Goal: Transaction & Acquisition: Purchase product/service

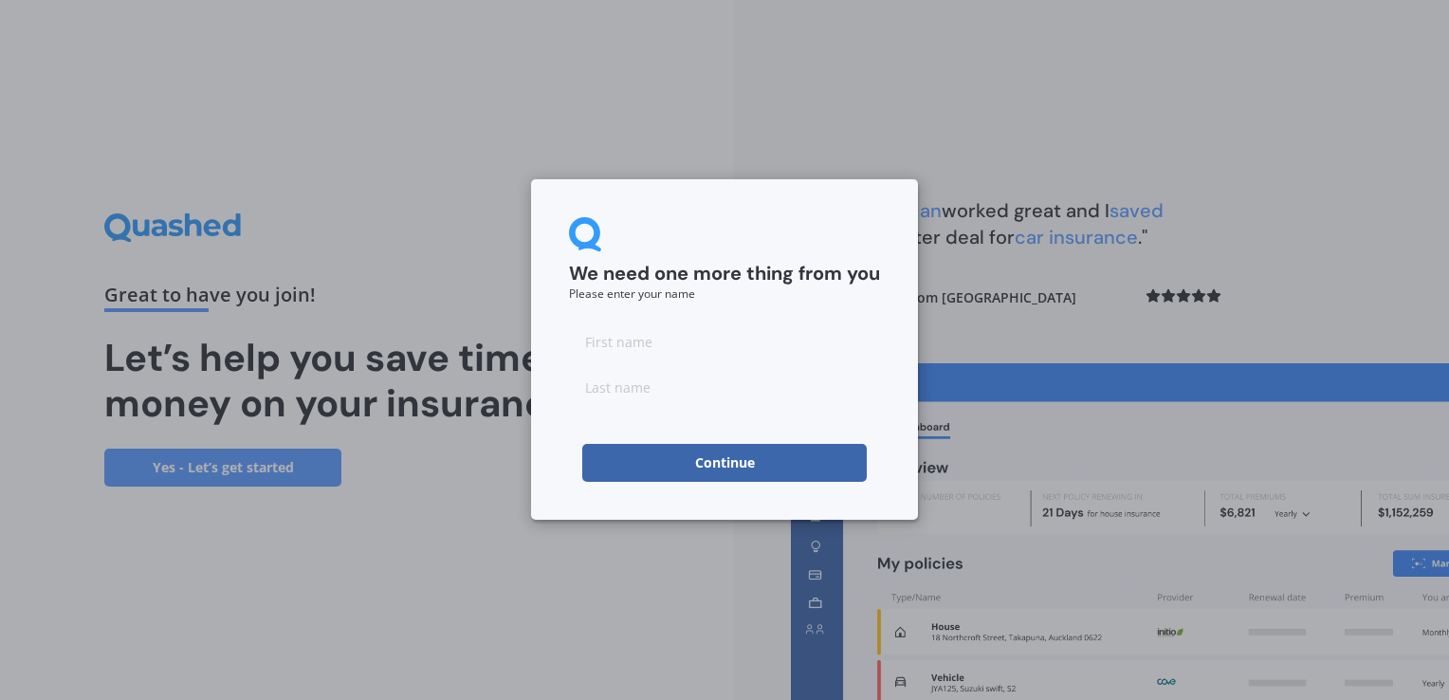
click at [706, 343] on input at bounding box center [724, 341] width 311 height 38
type input "[PERSON_NAME]"
click at [736, 466] on button "Continue" at bounding box center [724, 463] width 284 height 38
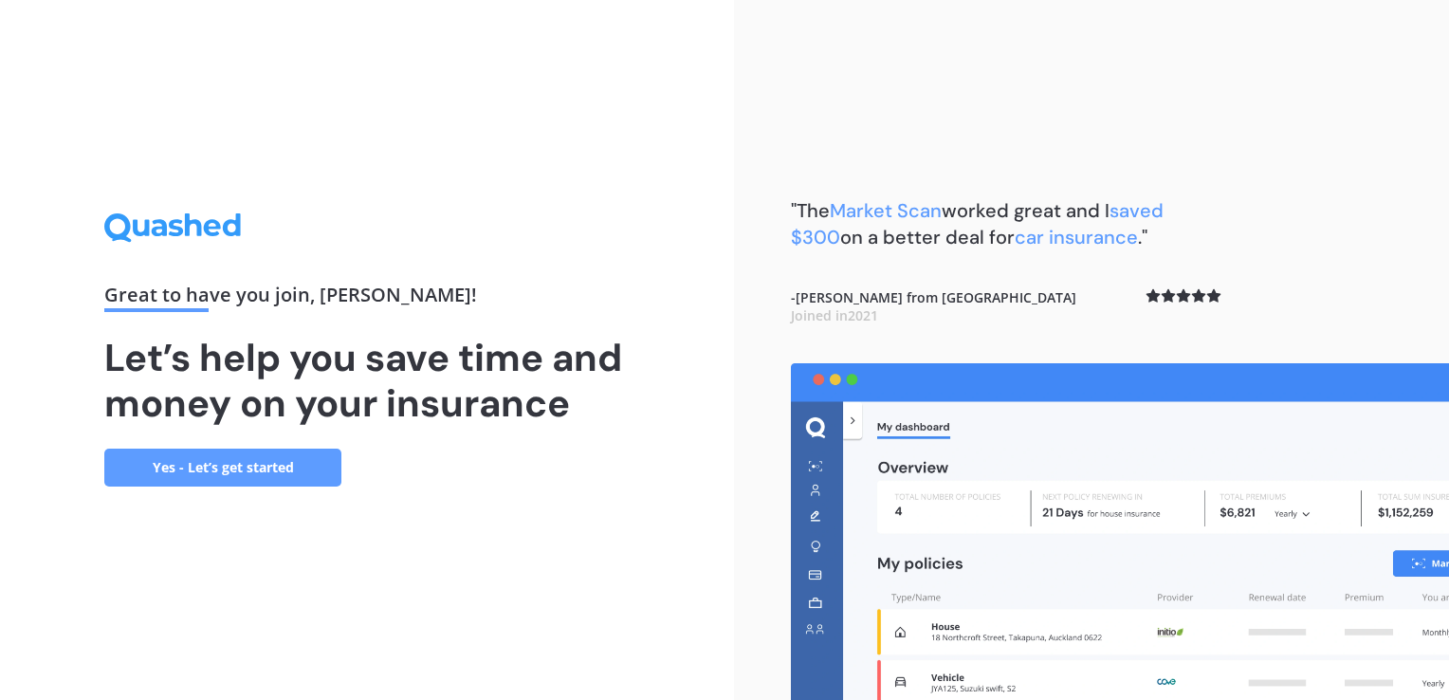
click at [216, 465] on link "Yes - Let’s get started" at bounding box center [222, 468] width 237 height 38
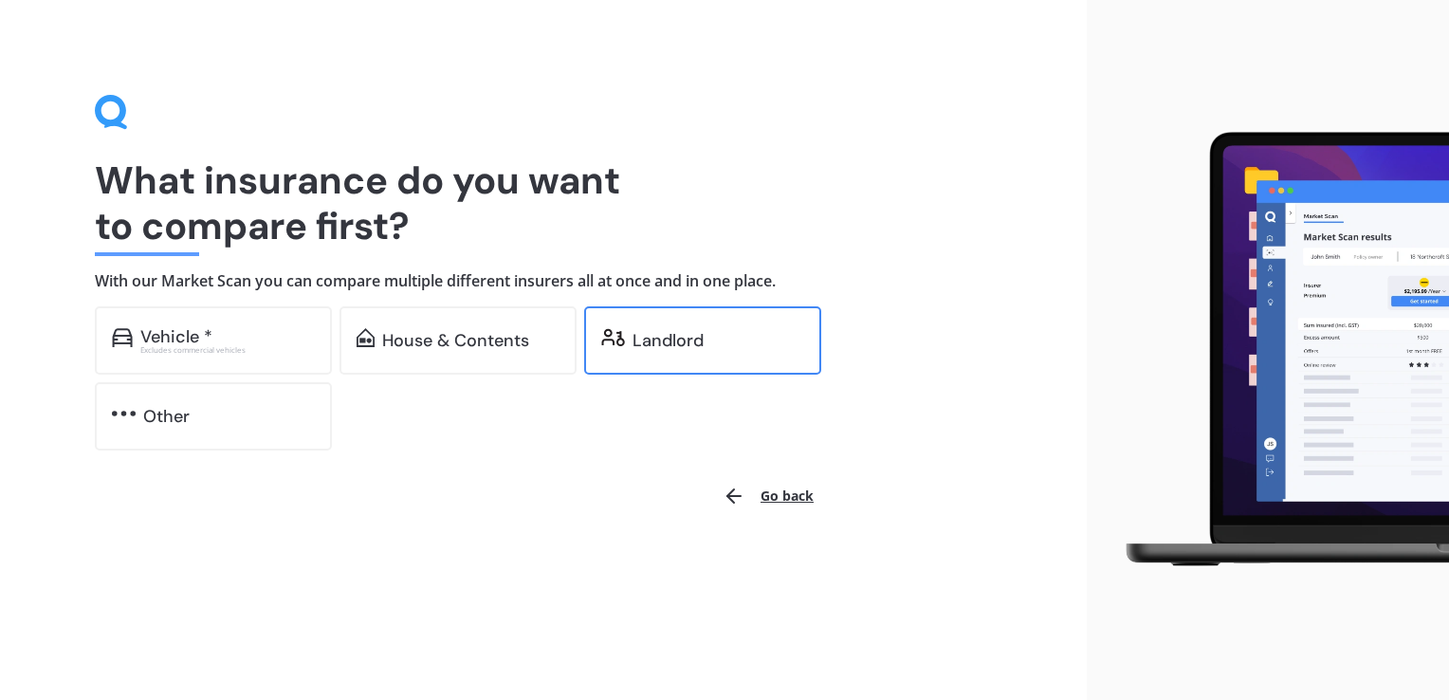
click at [660, 324] on div "Landlord" at bounding box center [702, 340] width 237 height 68
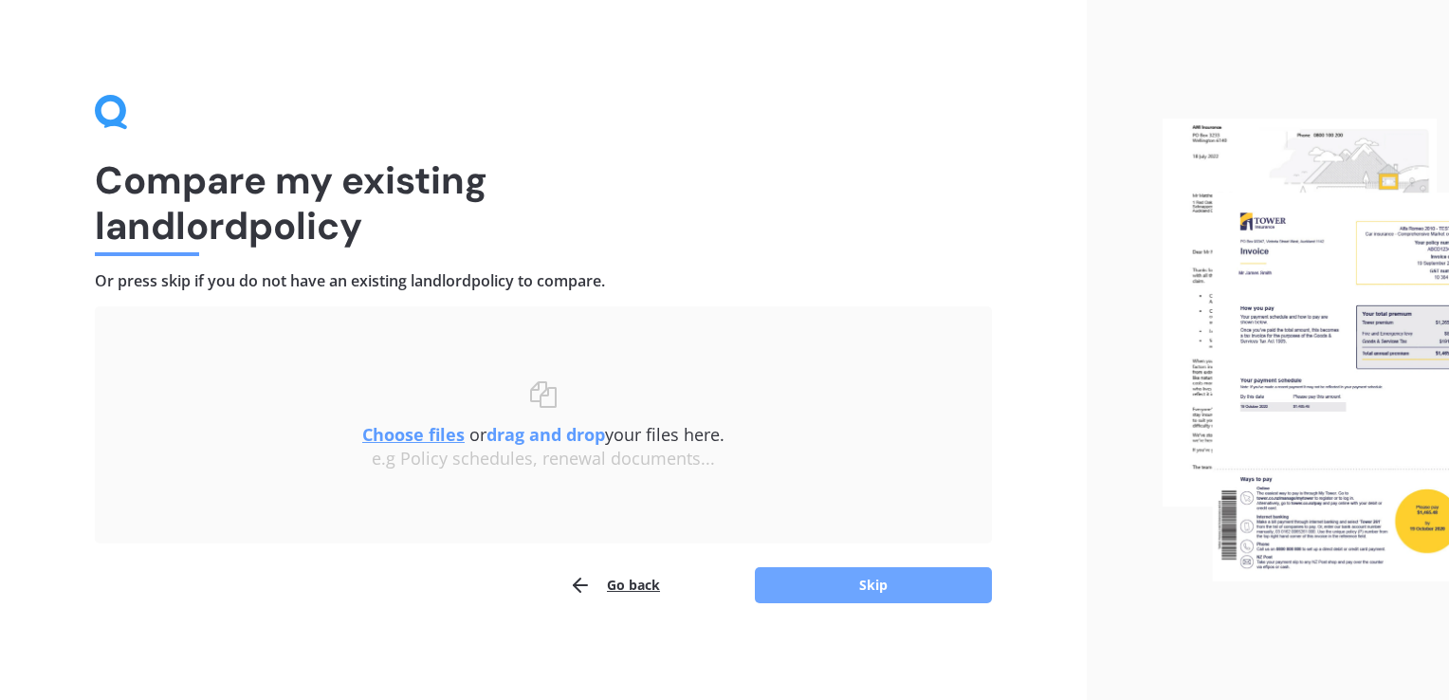
click at [884, 591] on button "Skip" at bounding box center [873, 585] width 237 height 36
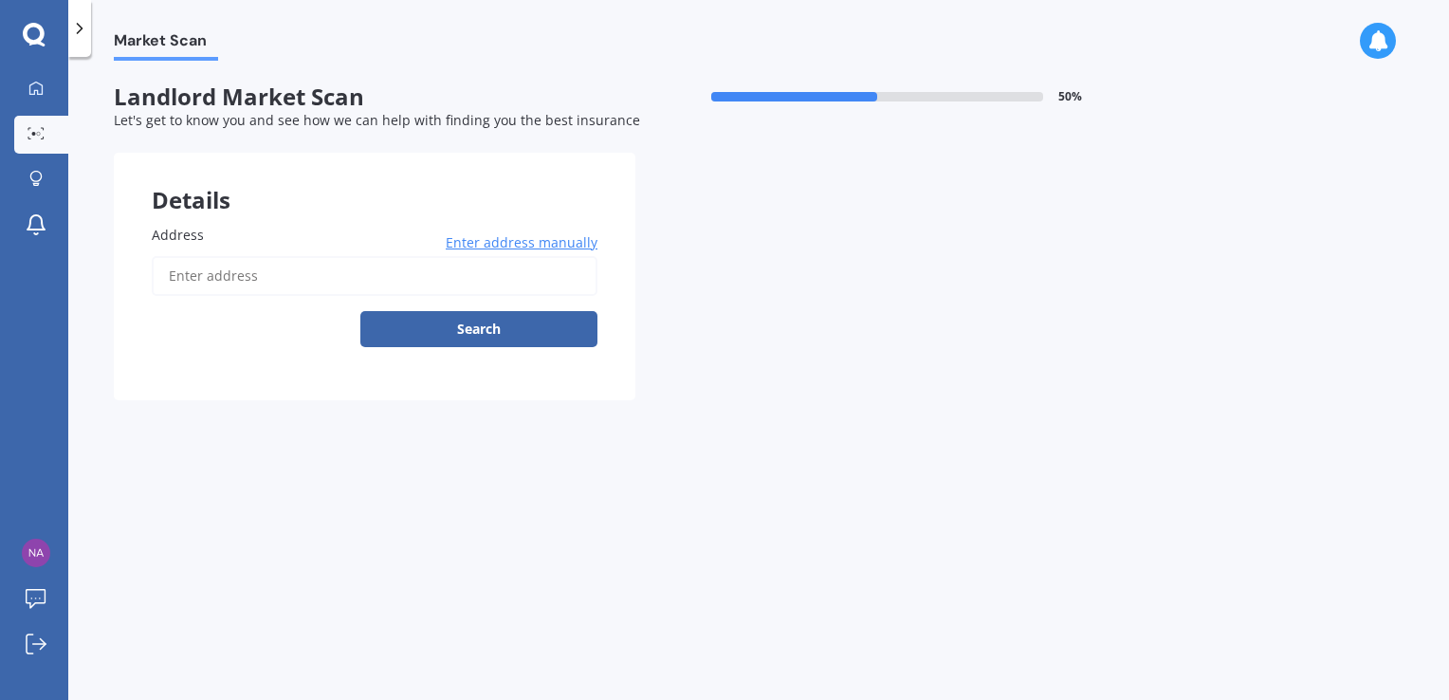
click at [284, 267] on input "Address" at bounding box center [375, 276] width 446 height 40
type input "[STREET_ADDRESS]"
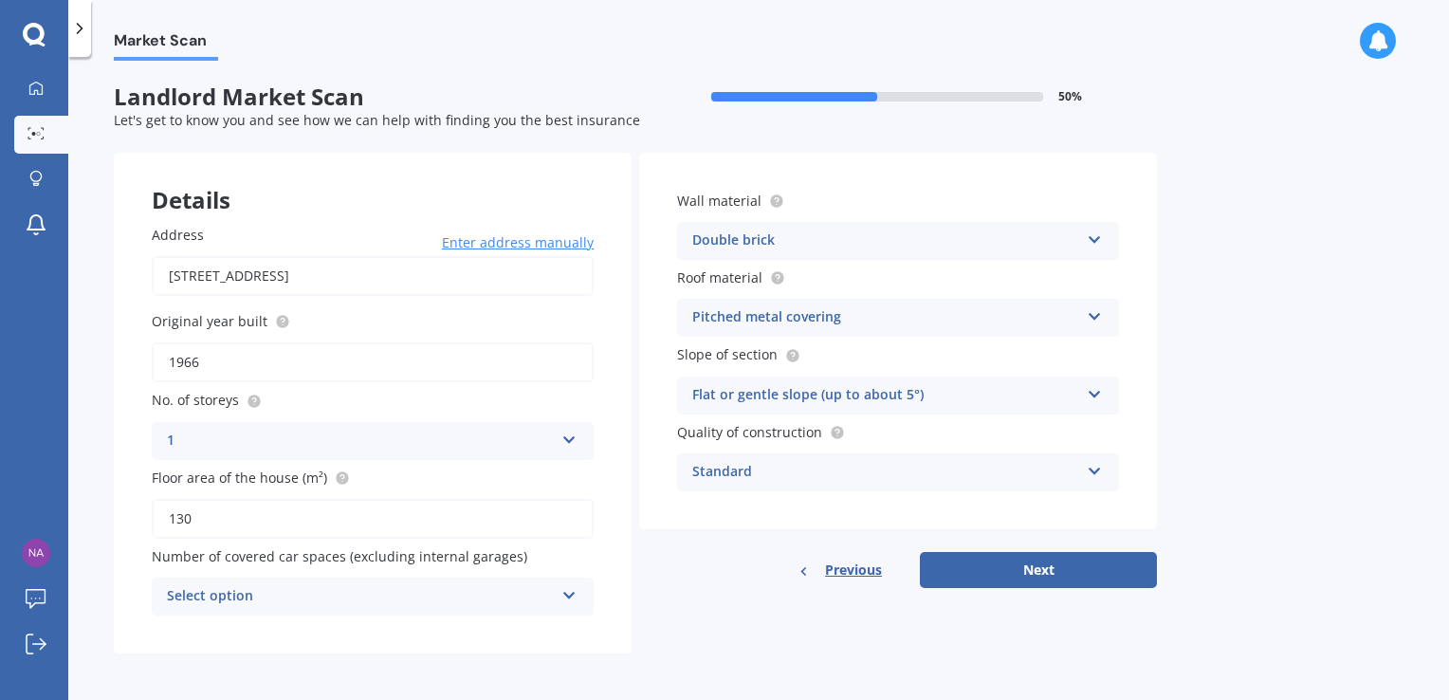
scroll to position [1, 0]
click at [1018, 573] on button "Next" at bounding box center [1038, 569] width 237 height 36
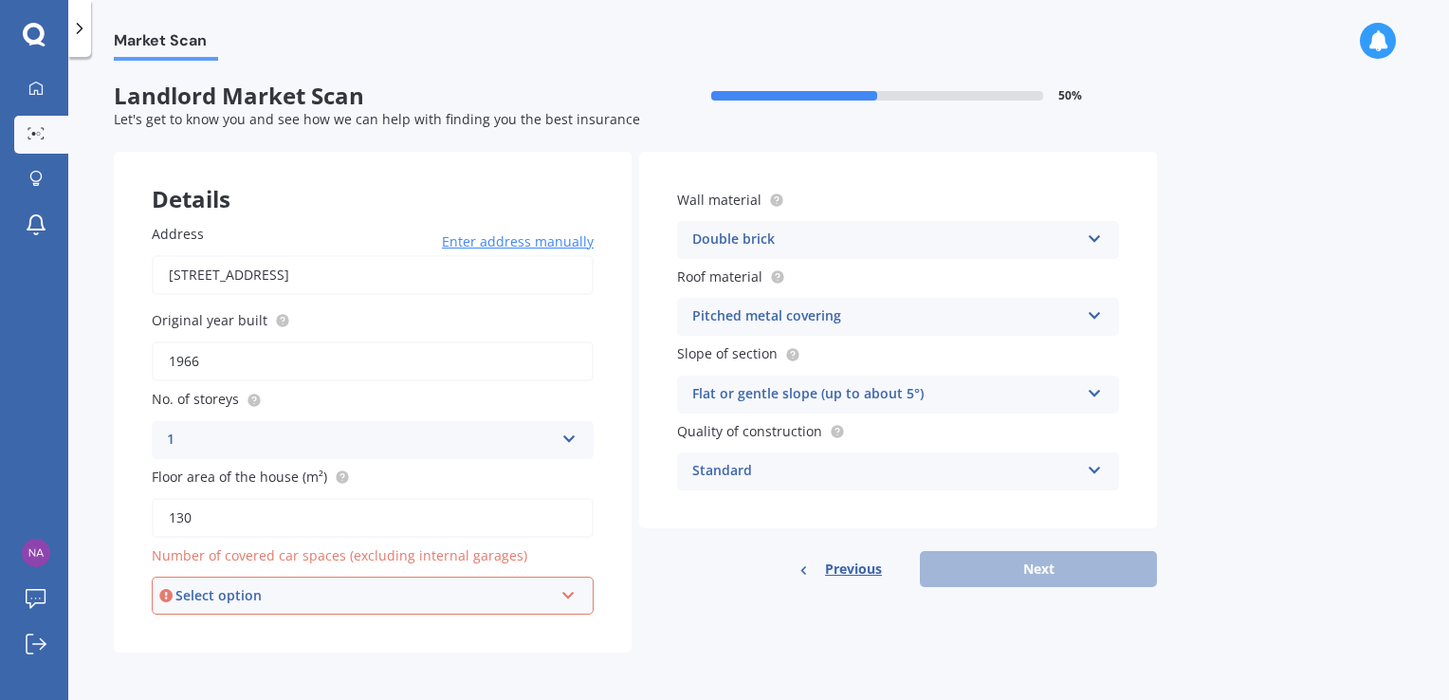
click at [398, 590] on div "Select option" at bounding box center [363, 595] width 377 height 21
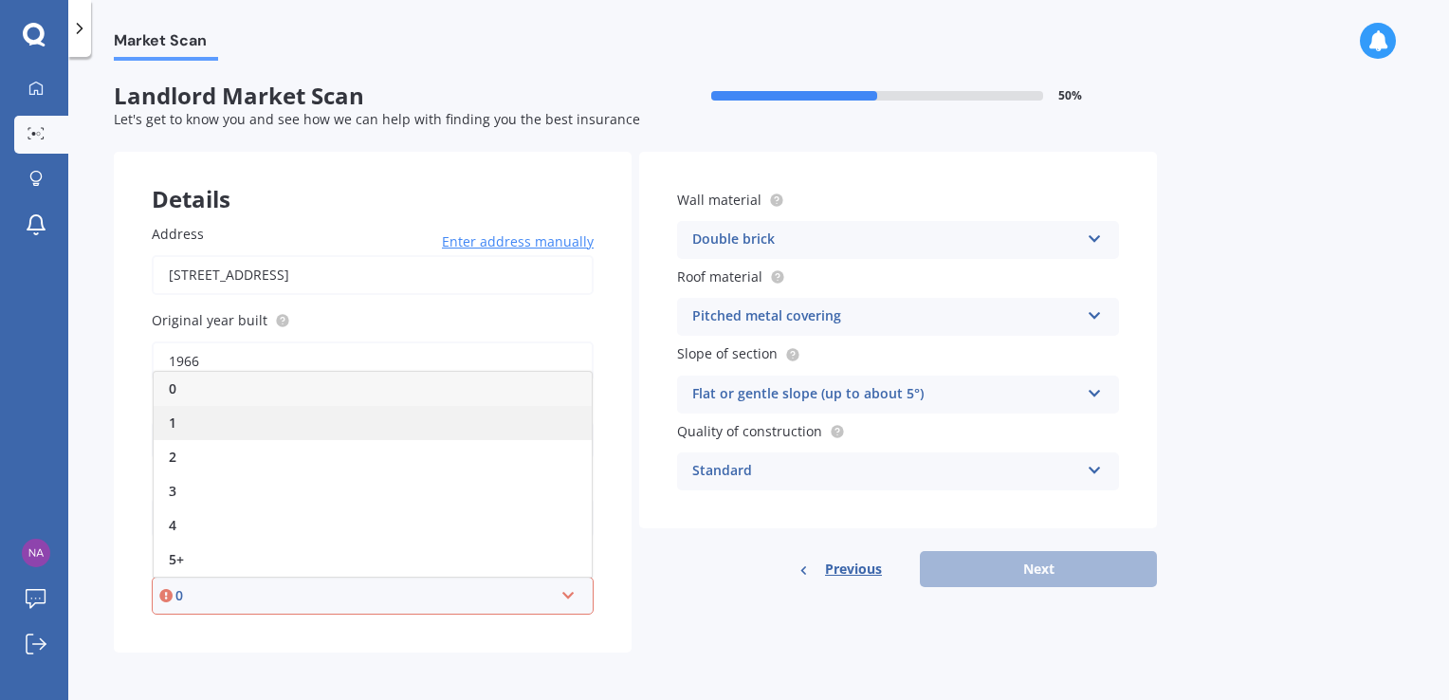
click at [217, 419] on div "1" at bounding box center [373, 423] width 438 height 34
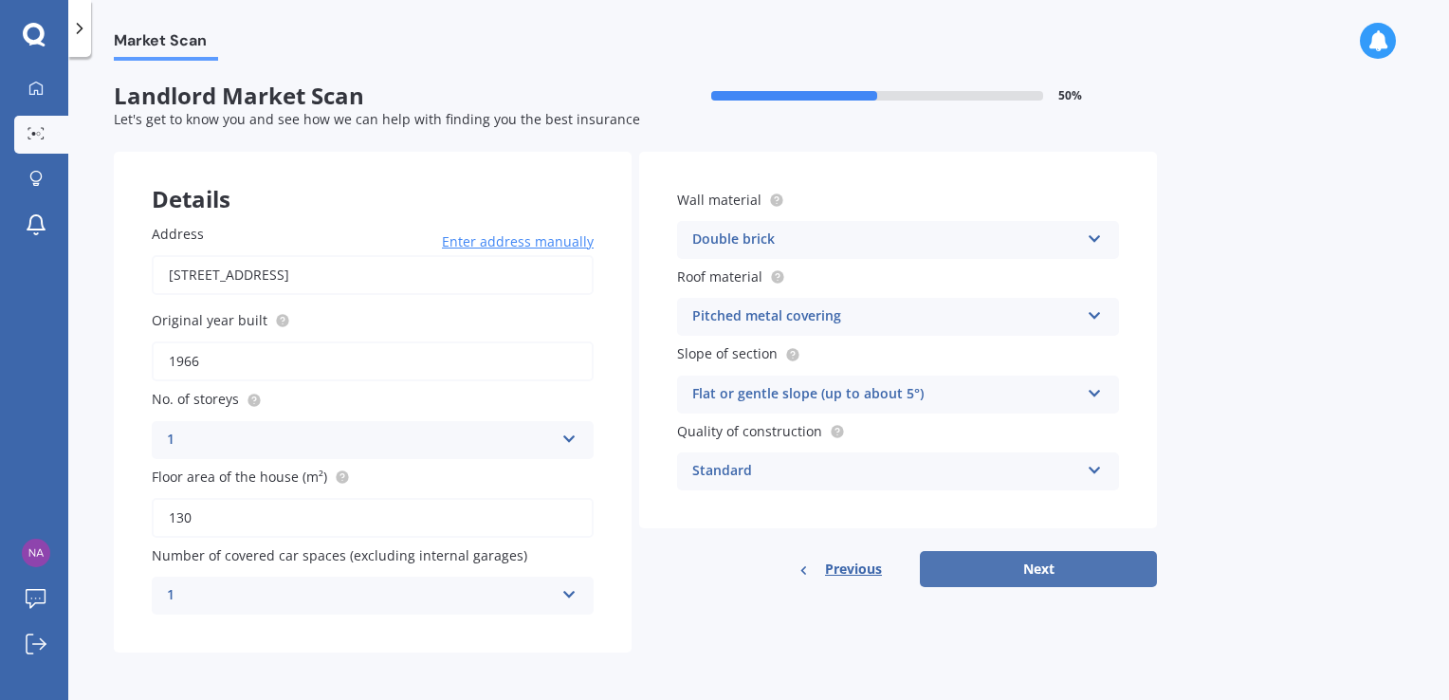
click at [1044, 570] on button "Next" at bounding box center [1038, 569] width 237 height 36
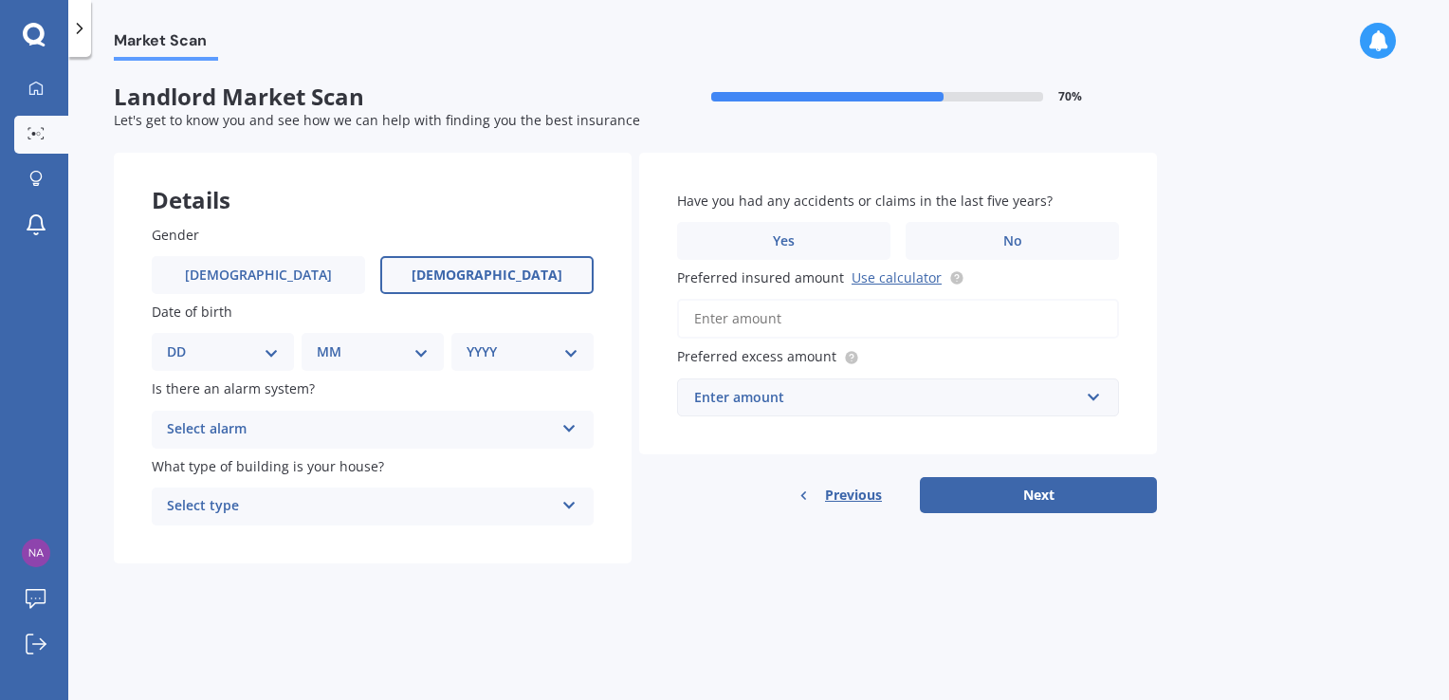
click at [517, 285] on label "[DEMOGRAPHIC_DATA]" at bounding box center [486, 275] width 213 height 38
click at [0, 0] on input "[DEMOGRAPHIC_DATA]" at bounding box center [0, 0] width 0 height 0
click at [269, 355] on select "DD 01 02 03 04 05 06 07 08 09 10 11 12 13 14 15 16 17 18 19 20 21 22 23 24 25 2…" at bounding box center [223, 351] width 112 height 21
select select "29"
click at [182, 341] on select "DD 01 02 03 04 05 06 07 08 09 10 11 12 13 14 15 16 17 18 19 20 21 22 23 24 25 2…" at bounding box center [223, 351] width 112 height 21
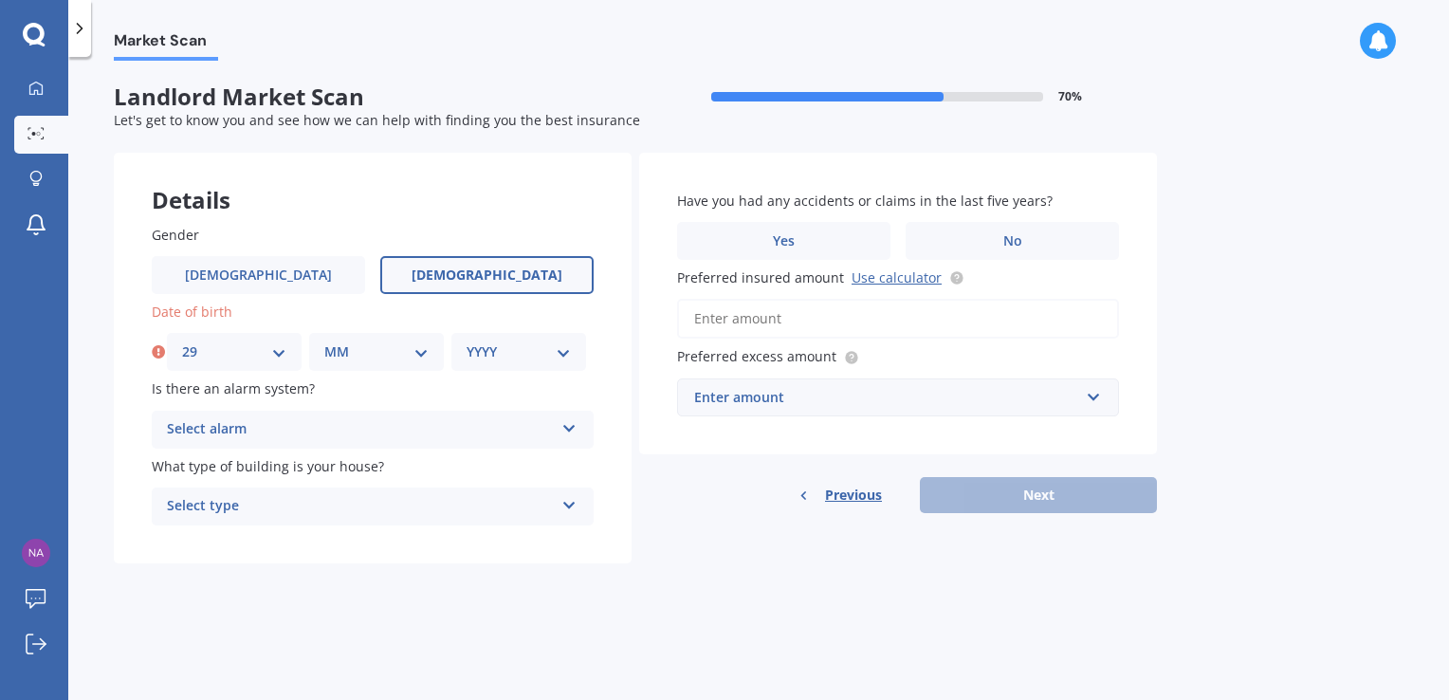
click at [359, 356] on select "MM 01 02 03 04 05 06 07 08 09 10 11 12" at bounding box center [376, 351] width 104 height 21
select select "07"
click at [324, 341] on select "MM 01 02 03 04 05 06 07 08 09 10 11 12" at bounding box center [376, 351] width 104 height 21
click at [505, 355] on select "YYYY 2009 2008 2007 2006 2005 2004 2003 2002 2001 2000 1999 1998 1997 1996 1995…" at bounding box center [519, 351] width 104 height 21
select select "1976"
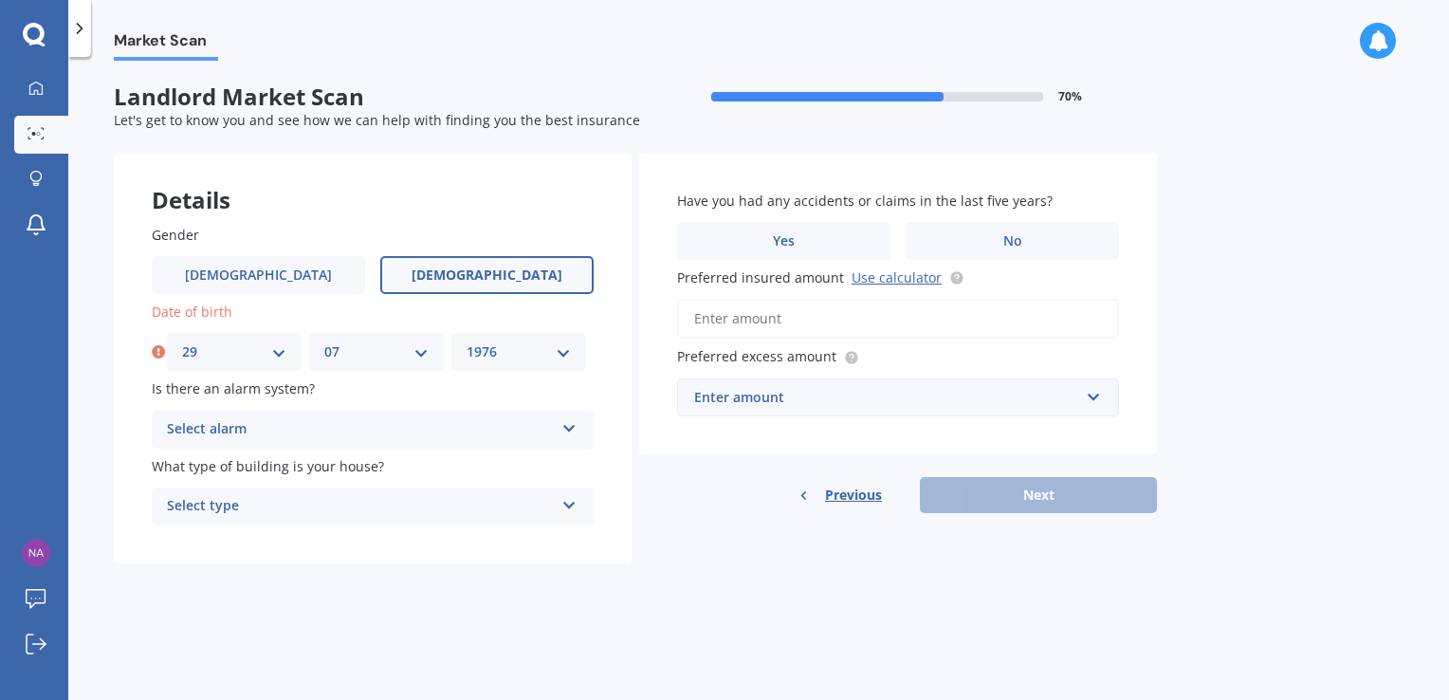
click at [467, 341] on select "YYYY 2009 2008 2007 2006 2005 2004 2003 2002 2001 2000 1999 1998 1997 1996 1995…" at bounding box center [519, 351] width 104 height 21
click at [429, 611] on div "Market Scan Landlord Market Scan 70 % Let's get to know you and see how we can …" at bounding box center [758, 382] width 1381 height 643
click at [396, 426] on div "Select alarm" at bounding box center [360, 429] width 387 height 23
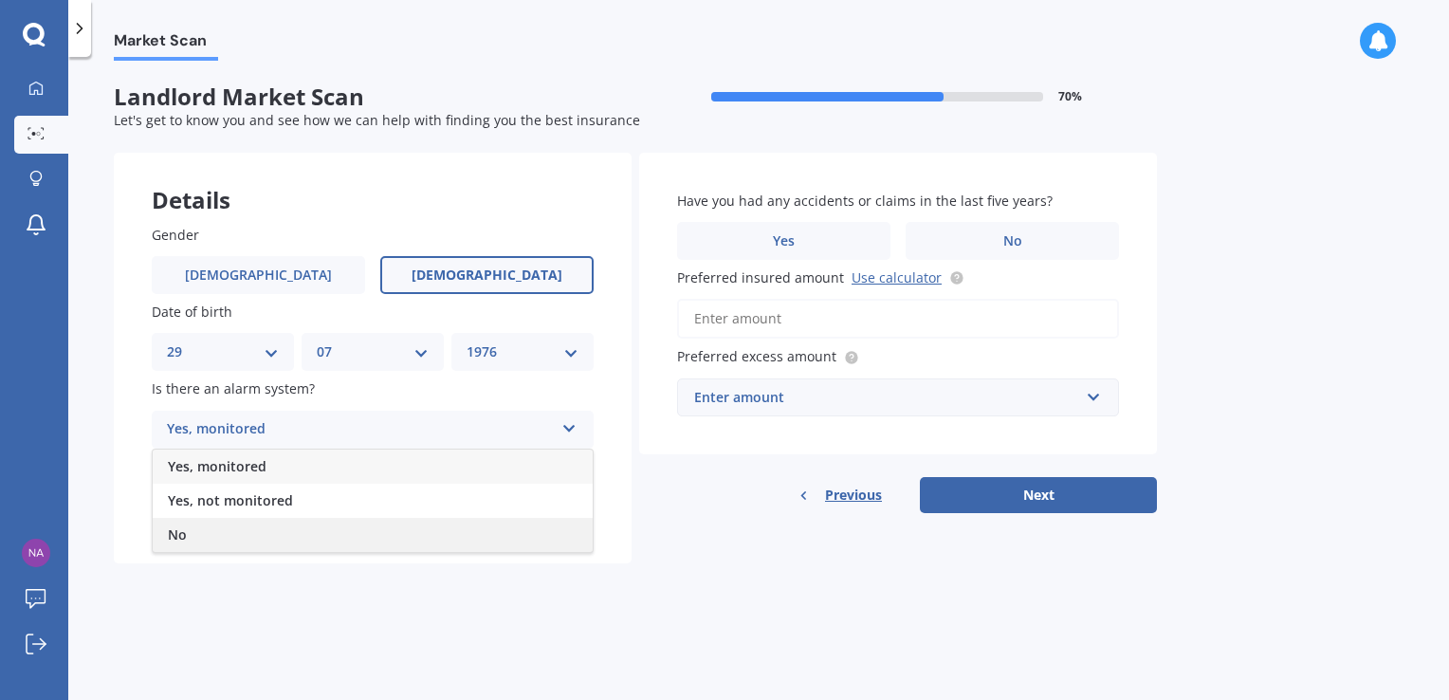
click at [391, 531] on div "No" at bounding box center [373, 535] width 440 height 34
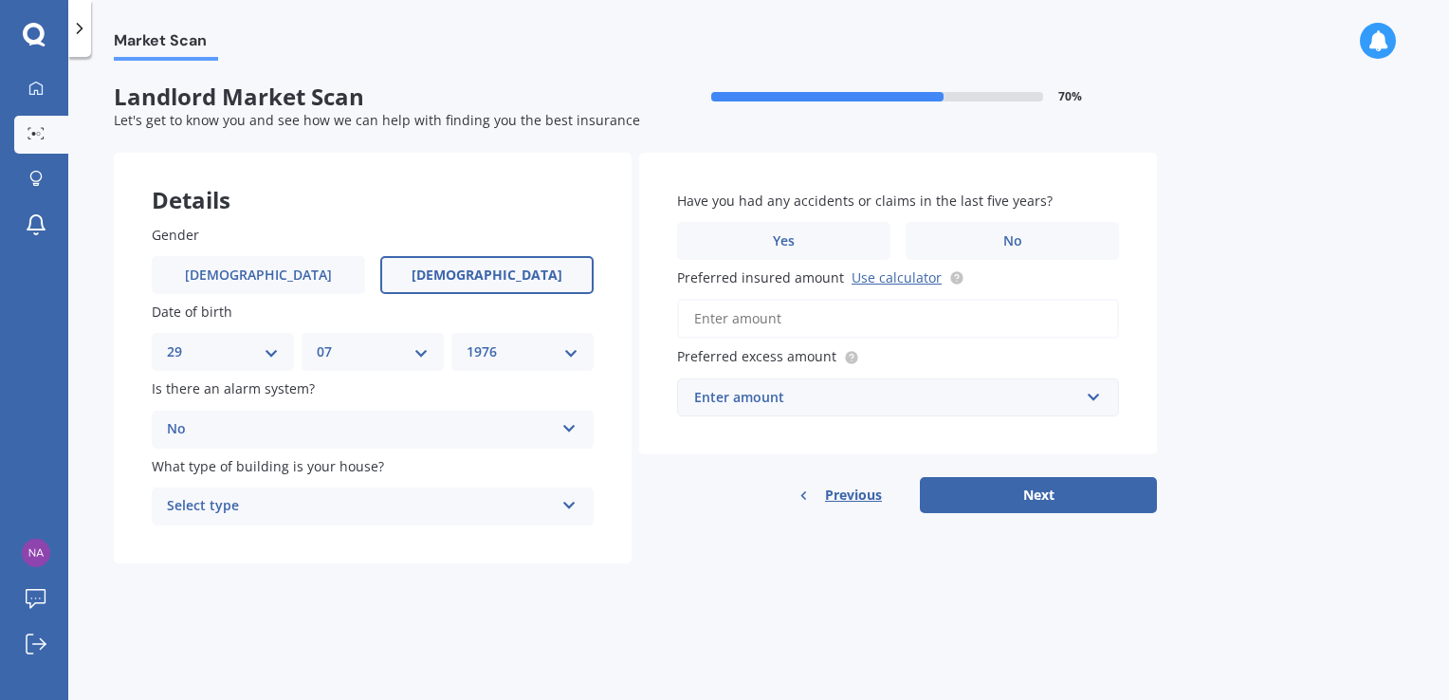
click at [390, 503] on div "Select type" at bounding box center [360, 506] width 387 height 23
click at [385, 541] on div "Freestanding" at bounding box center [373, 543] width 440 height 34
click at [998, 242] on label "No" at bounding box center [1012, 241] width 213 height 38
click at [0, 0] on input "No" at bounding box center [0, 0] width 0 height 0
click at [926, 387] on div "Enter amount" at bounding box center [886, 397] width 385 height 21
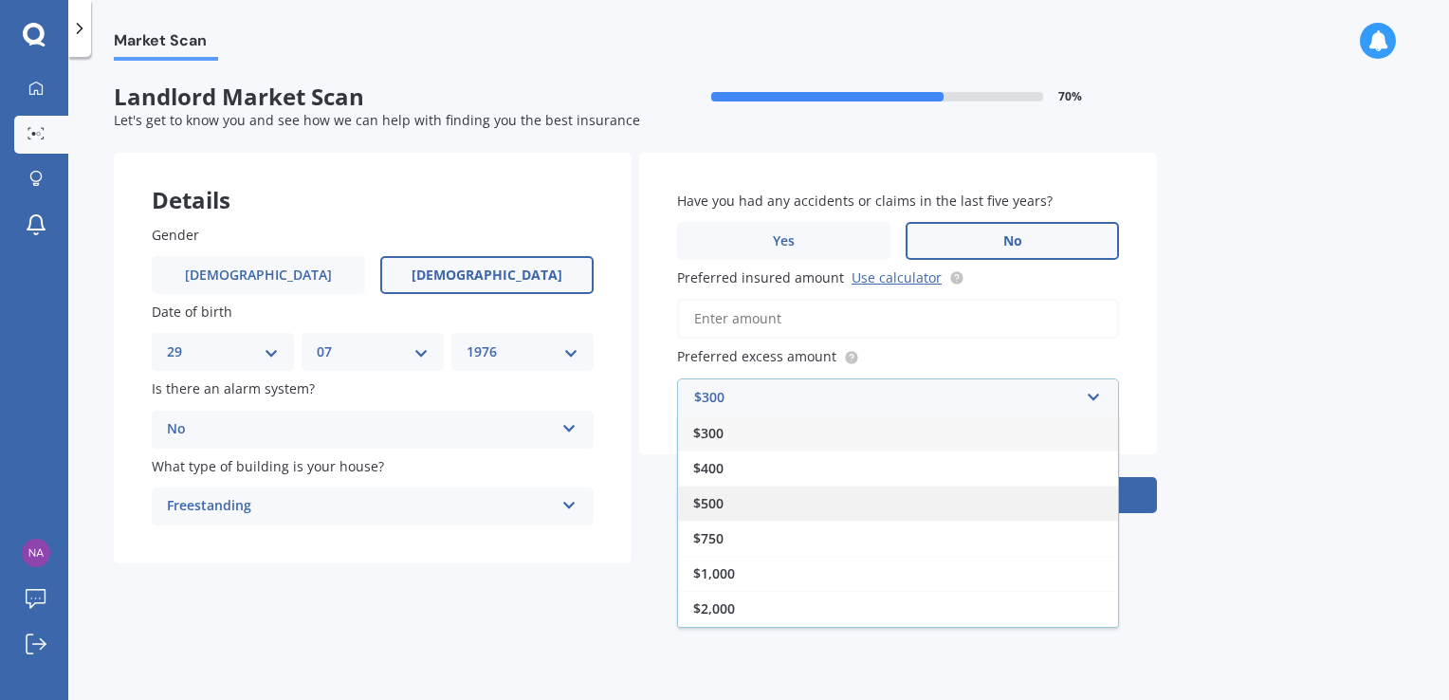
click at [861, 493] on div "$500" at bounding box center [898, 503] width 440 height 35
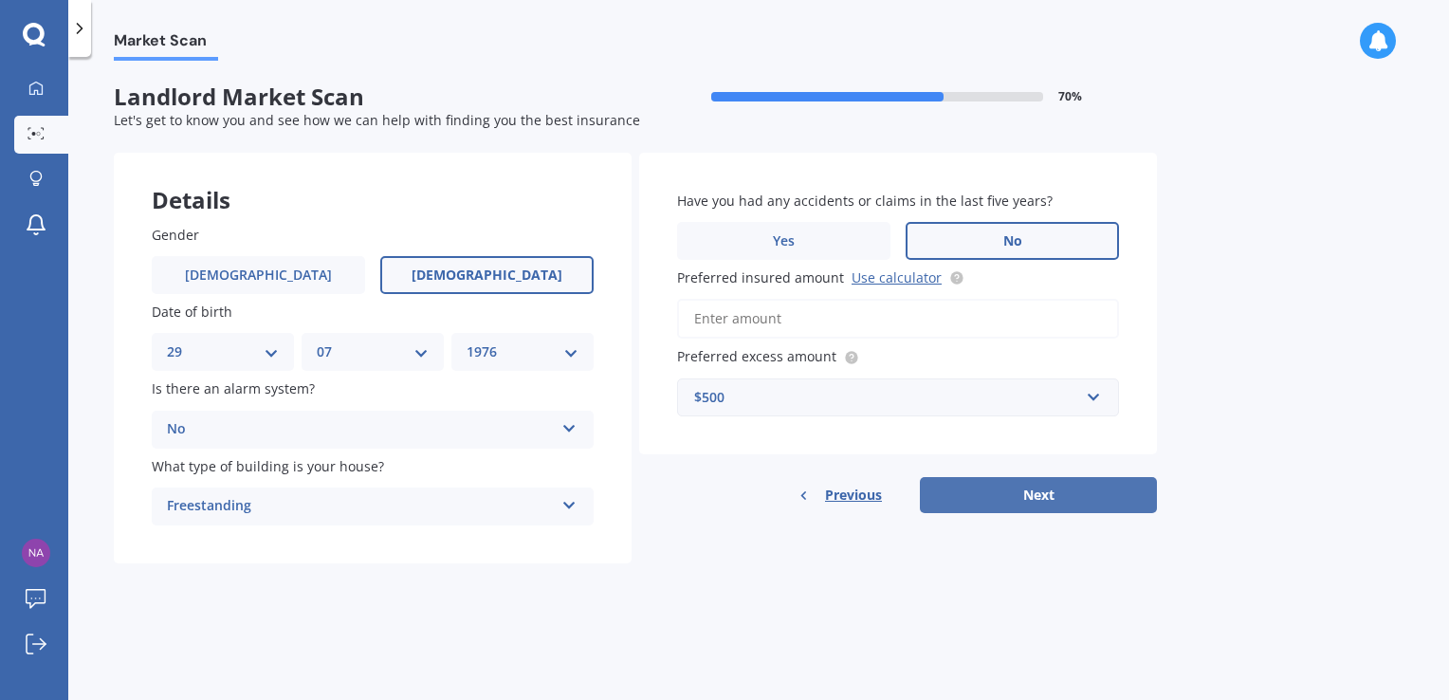
click at [1038, 491] on button "Next" at bounding box center [1038, 495] width 237 height 36
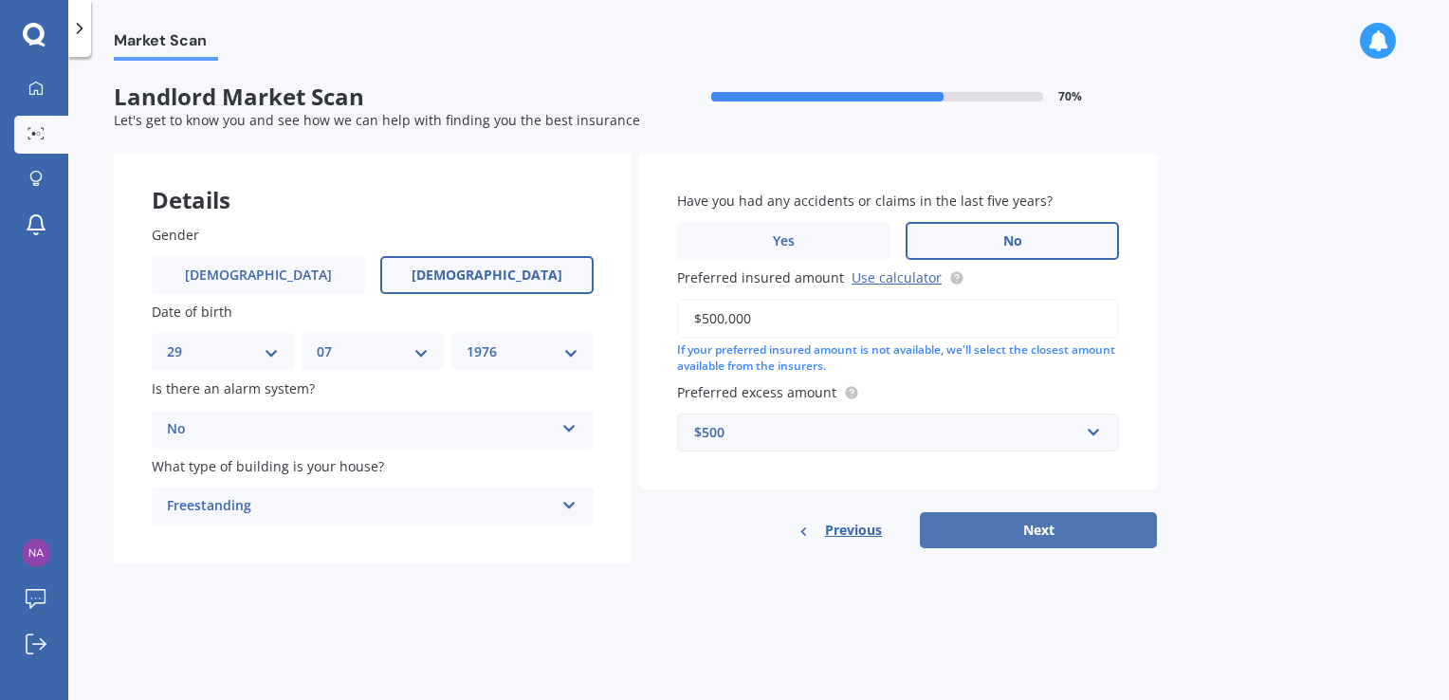
type input "$500,000"
click at [1037, 525] on button "Next" at bounding box center [1038, 530] width 237 height 36
select select "29"
select select "07"
select select "1976"
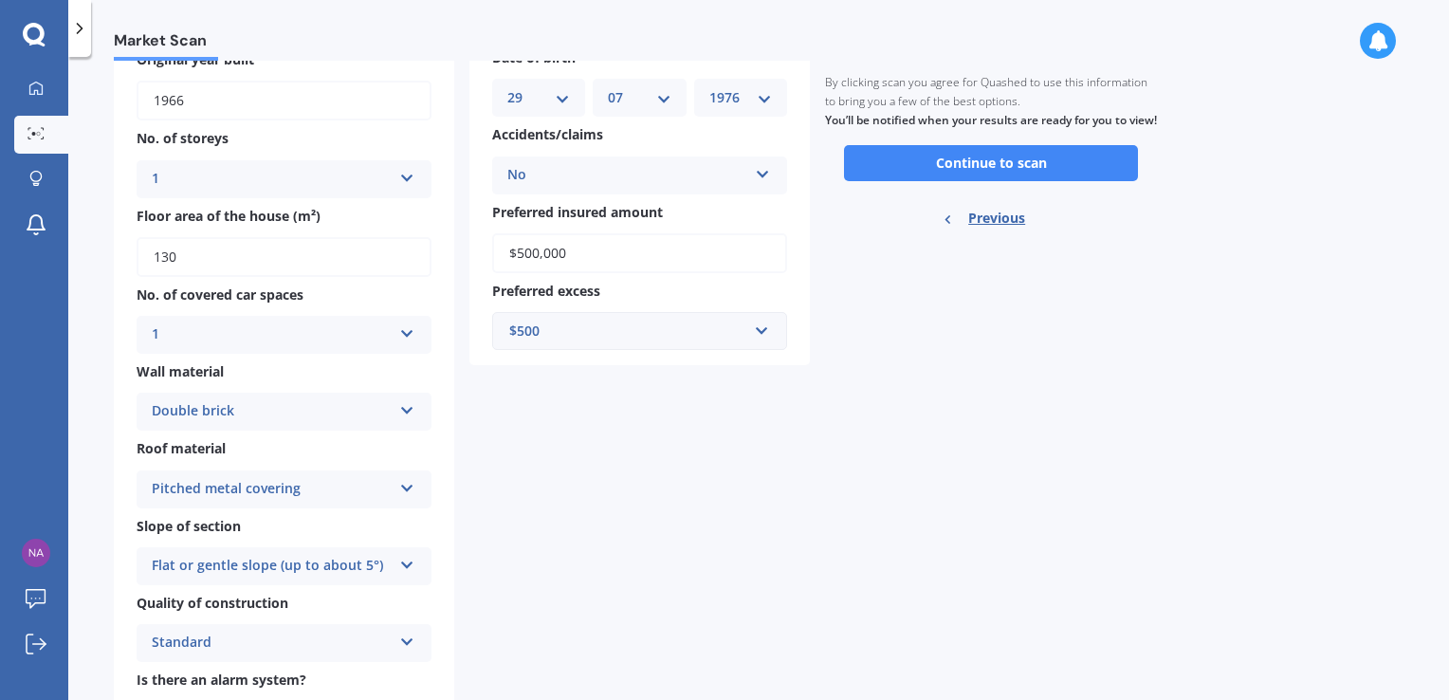
scroll to position [201, 0]
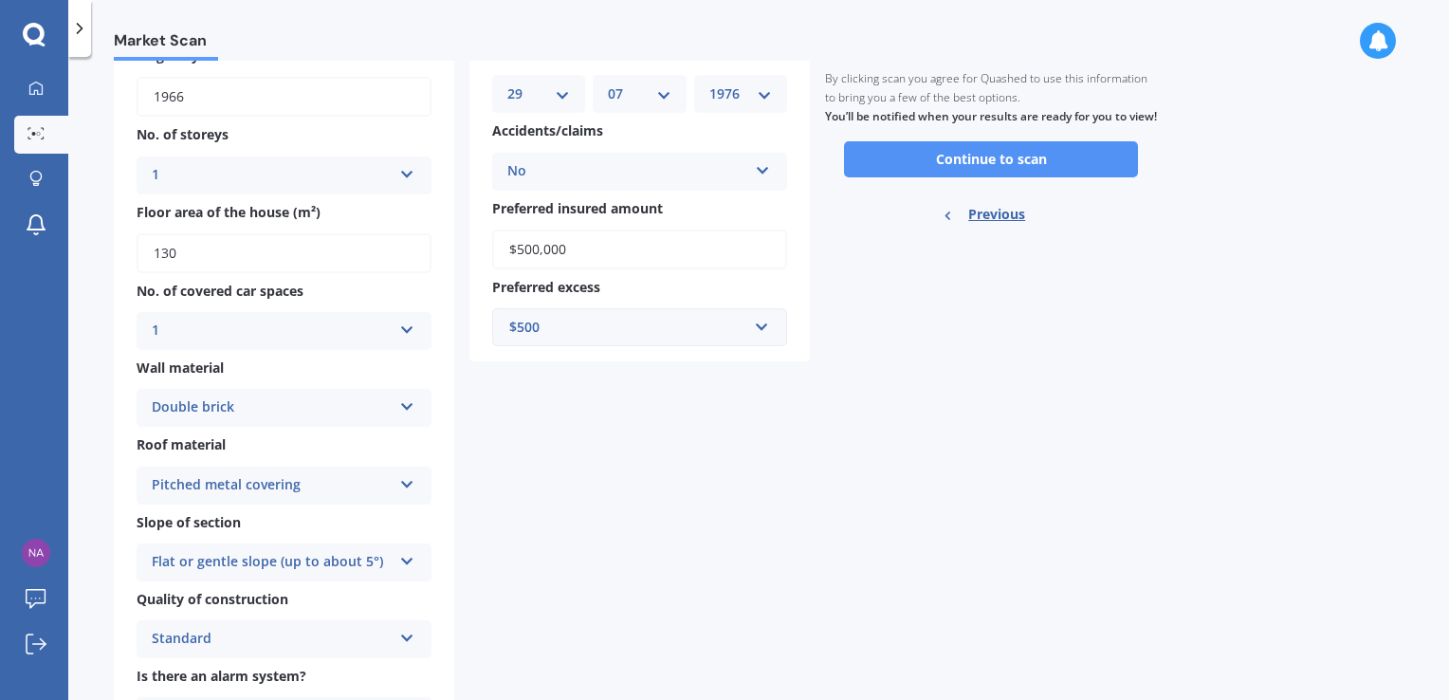
click at [975, 177] on button "Continue to scan" at bounding box center [991, 159] width 294 height 36
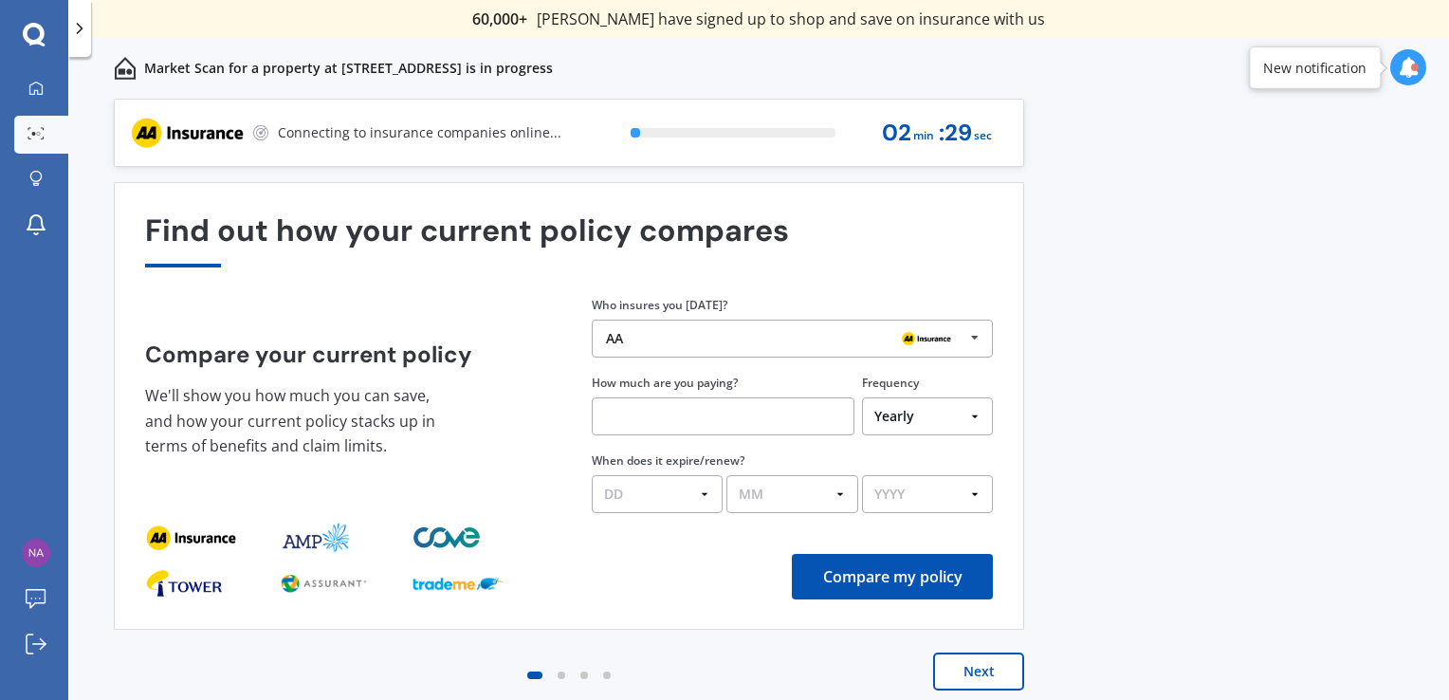
click at [889, 392] on div "Yearly Six-Monthly Quarterly Monthly Fortnightly Weekly One-Off" at bounding box center [927, 414] width 131 height 44
click at [741, 336] on div "AA" at bounding box center [785, 338] width 358 height 15
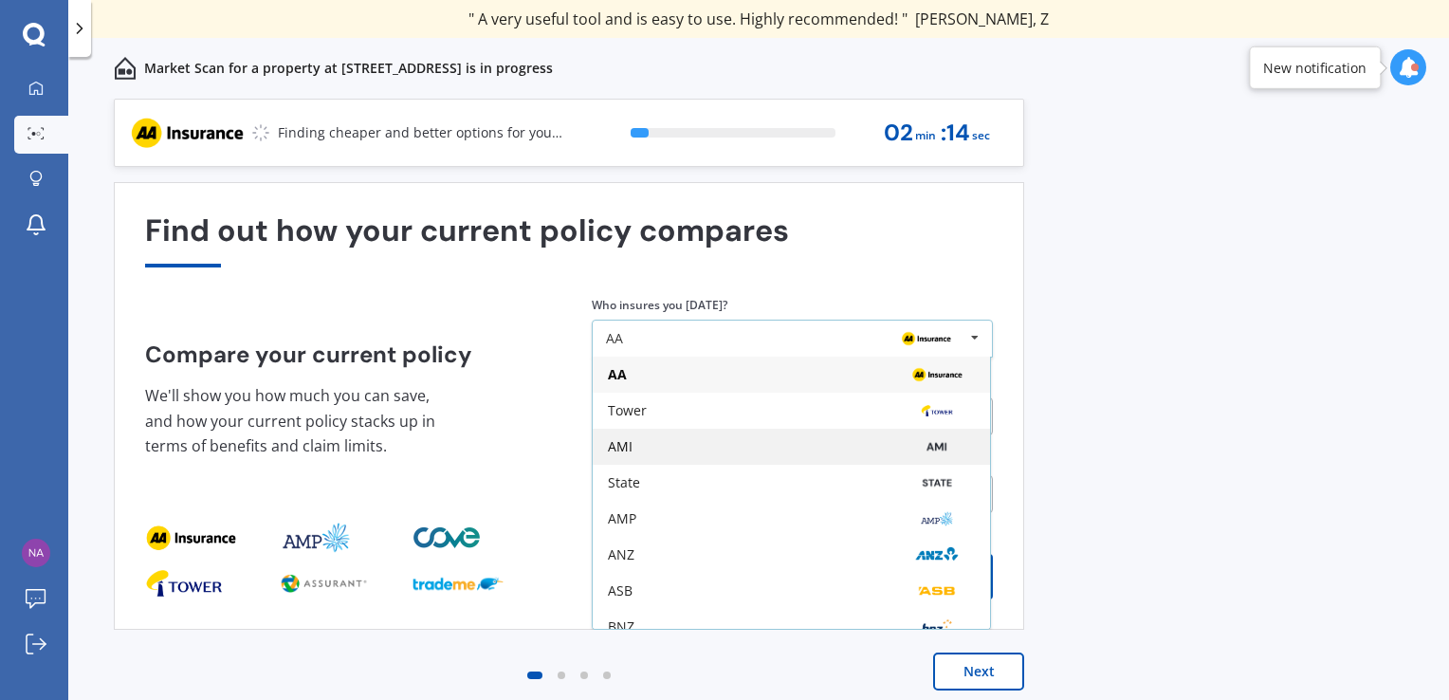
click at [709, 450] on div "AMI" at bounding box center [791, 446] width 367 height 15
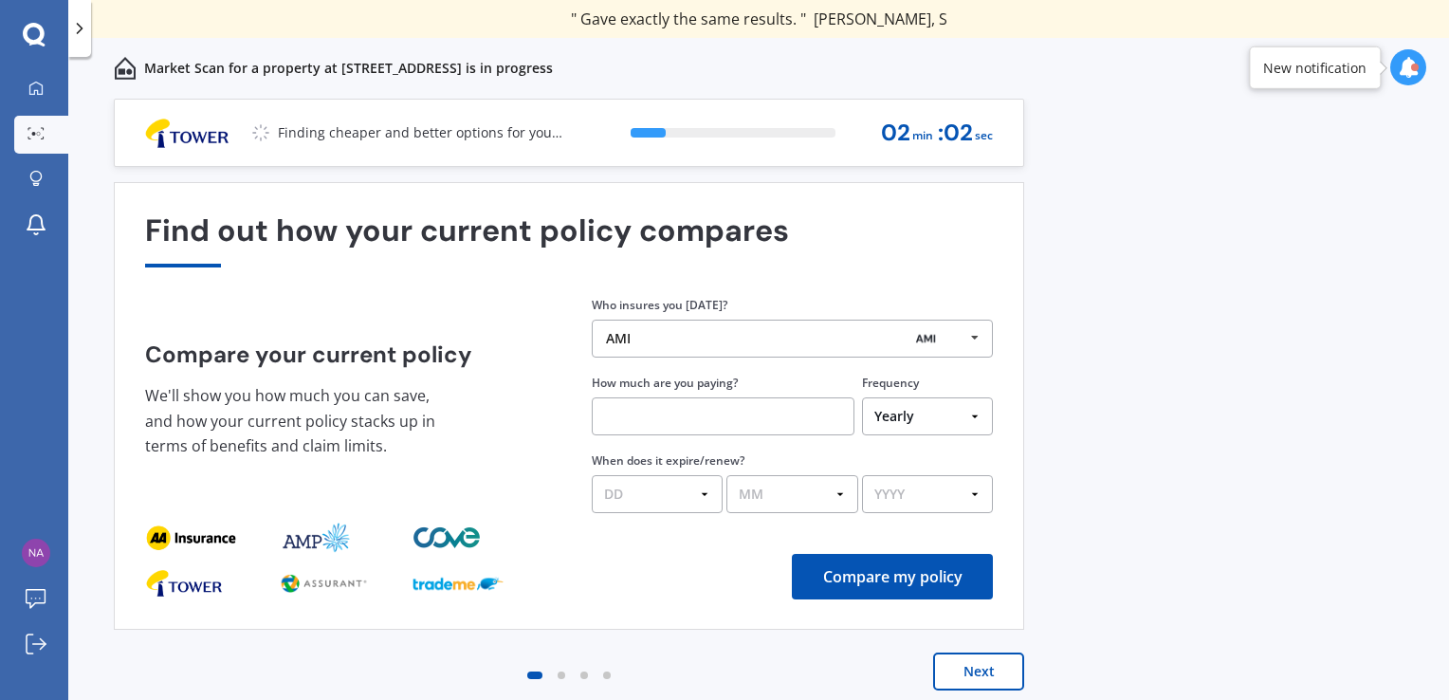
click at [910, 431] on select "Yearly Six-Monthly Quarterly Monthly Fortnightly Weekly One-Off" at bounding box center [927, 416] width 131 height 38
select select "Monthly"
click at [862, 397] on select "Yearly Six-Monthly Quarterly Monthly Fortnightly Weekly One-Off" at bounding box center [927, 416] width 131 height 38
click at [751, 412] on input "text" at bounding box center [723, 416] width 263 height 38
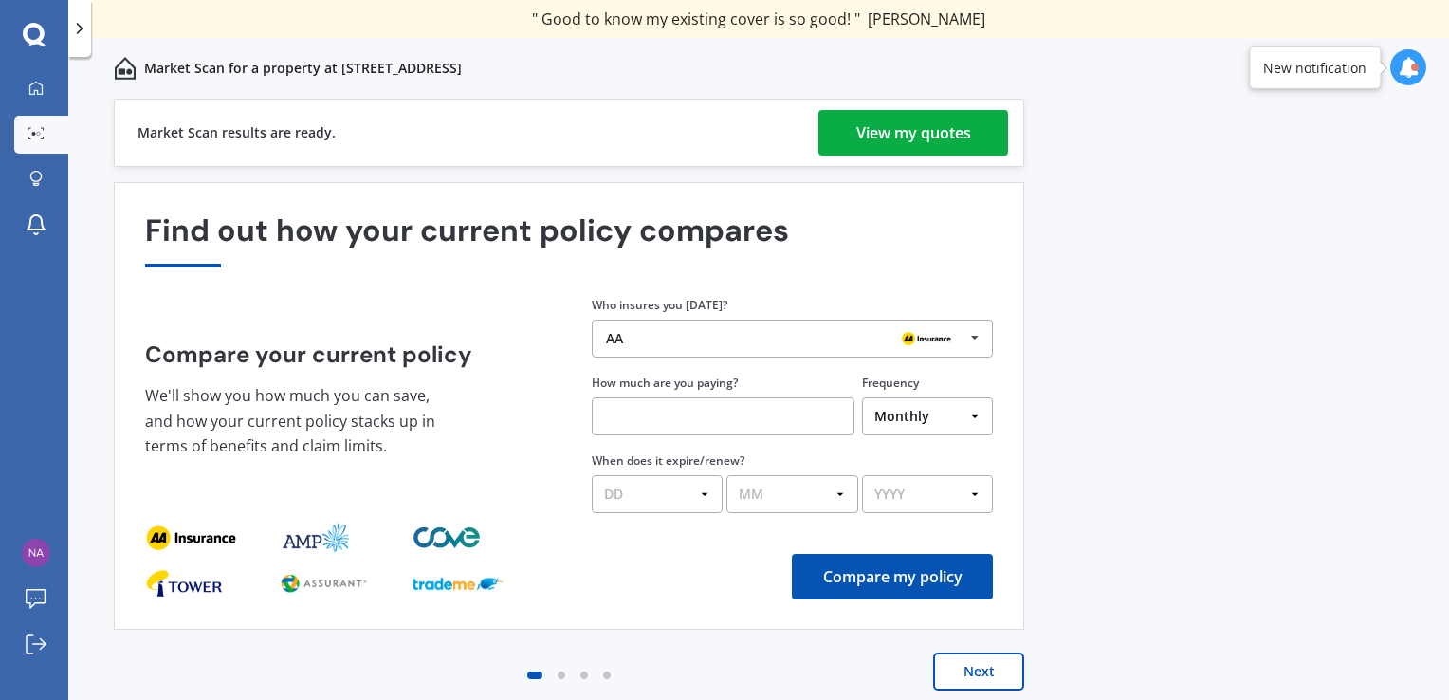
click at [877, 140] on div "View my quotes" at bounding box center [913, 133] width 115 height 46
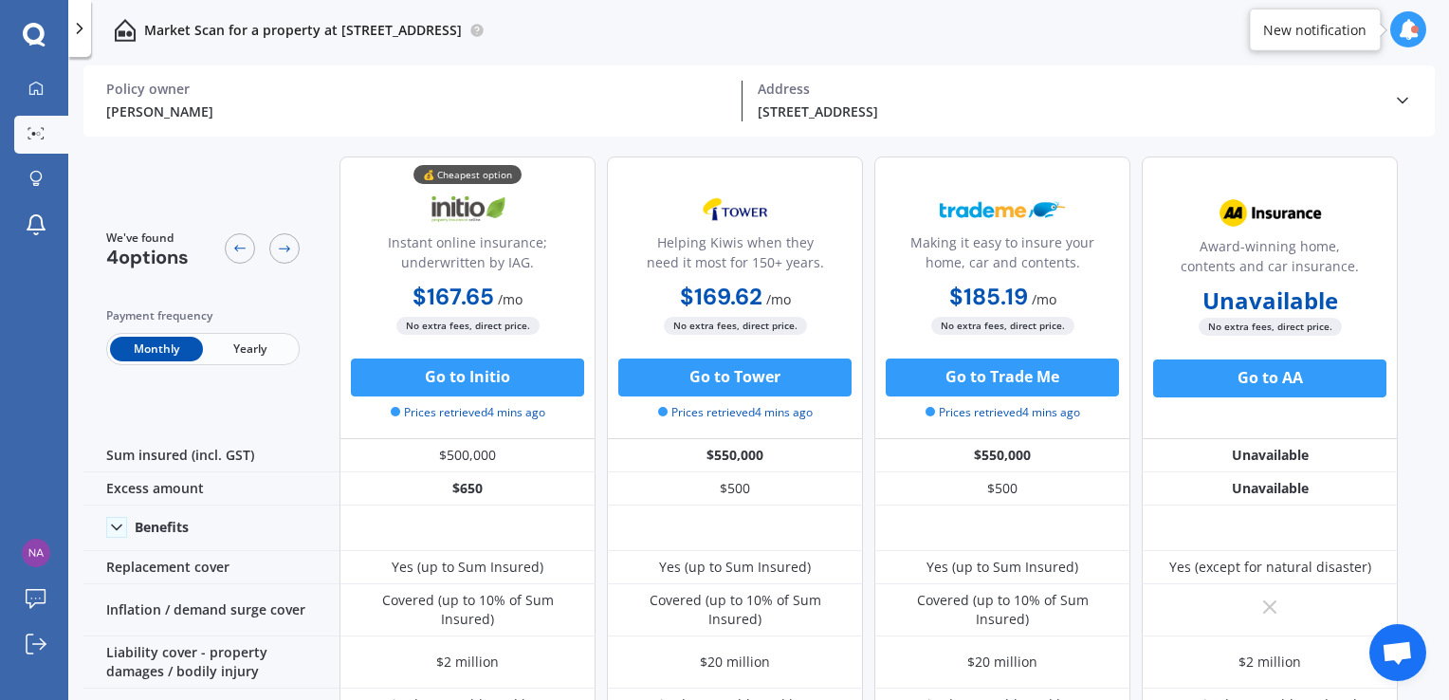
click at [1417, 25] on icon at bounding box center [1408, 29] width 21 height 21
